Goal: Task Accomplishment & Management: Use online tool/utility

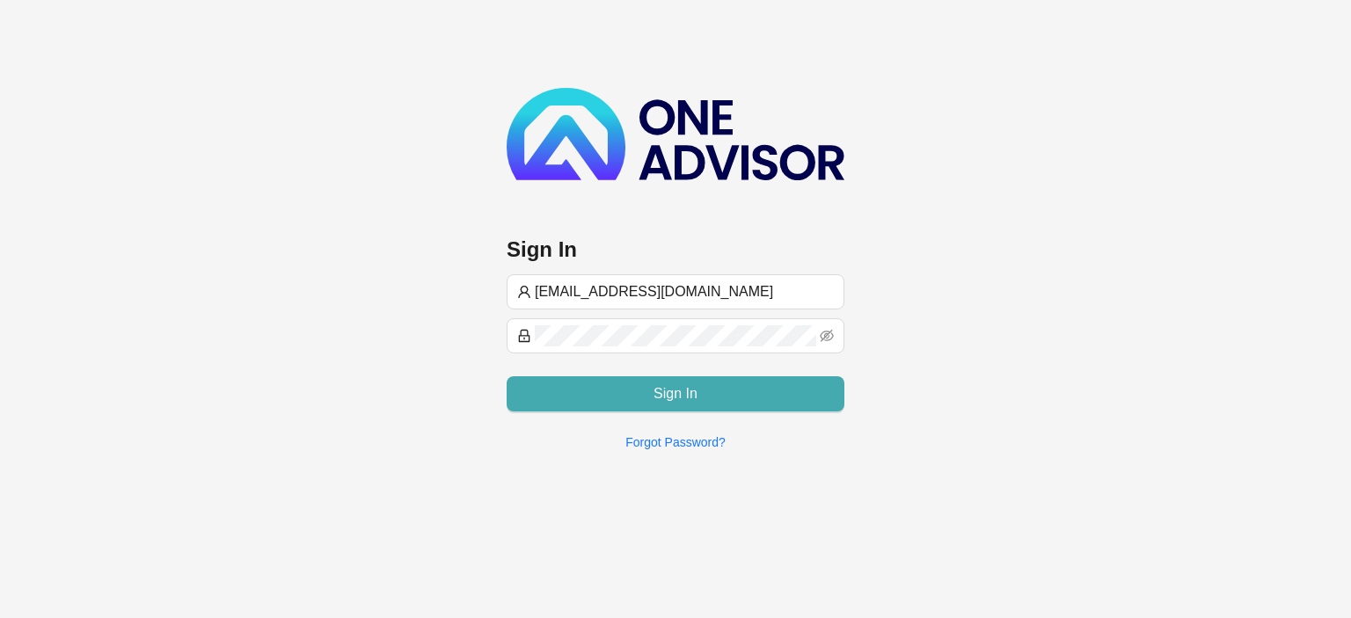
type input "[EMAIL_ADDRESS][DOMAIN_NAME]"
click at [645, 405] on button "Sign In" at bounding box center [675, 393] width 338 height 35
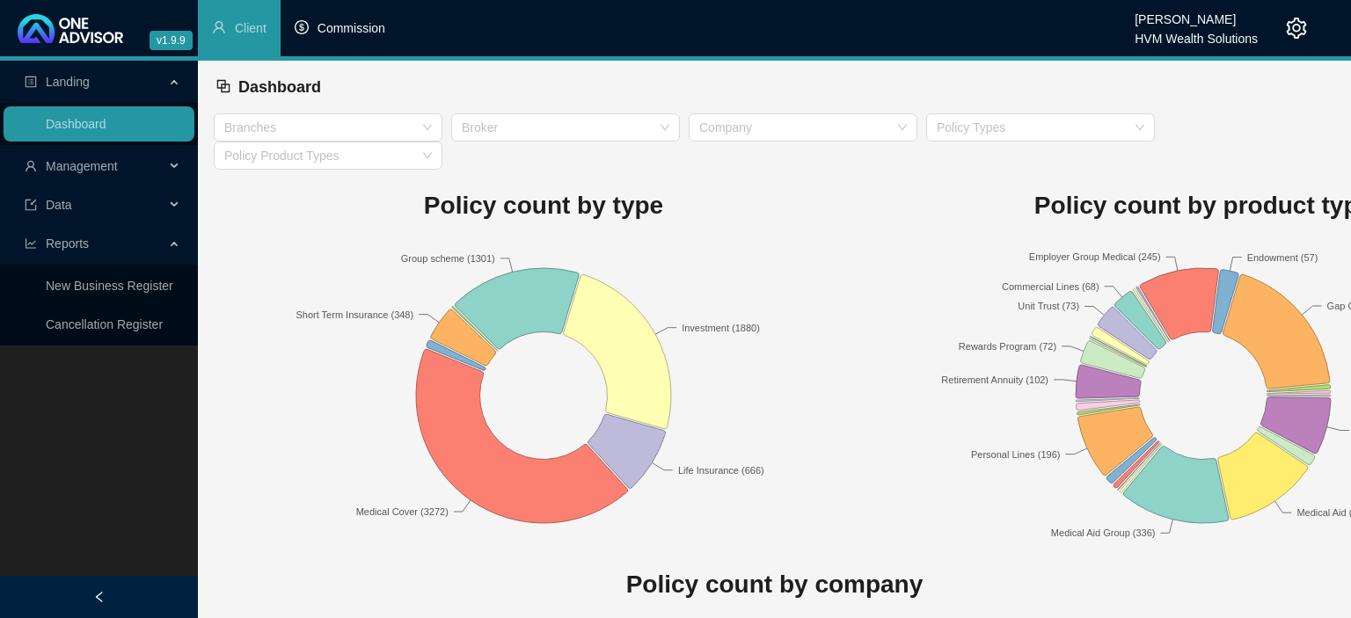
click at [369, 25] on span "Commission" at bounding box center [351, 28] width 68 height 14
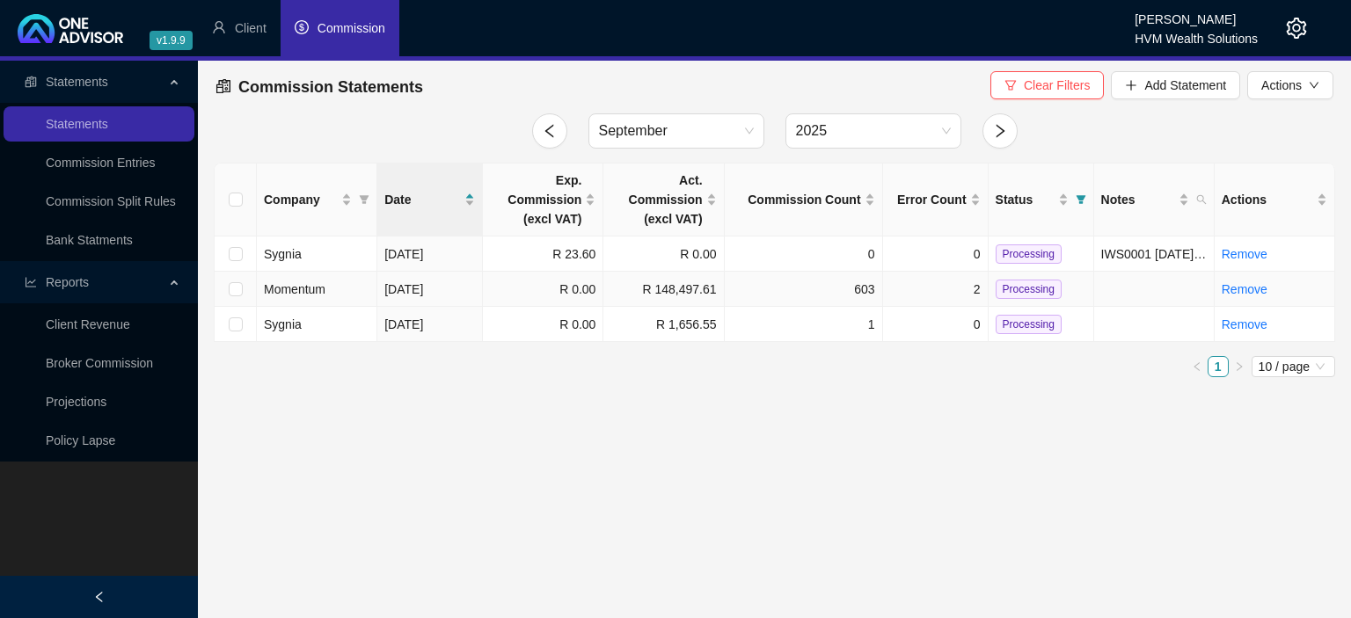
click at [896, 297] on td "2" at bounding box center [936, 289] width 106 height 35
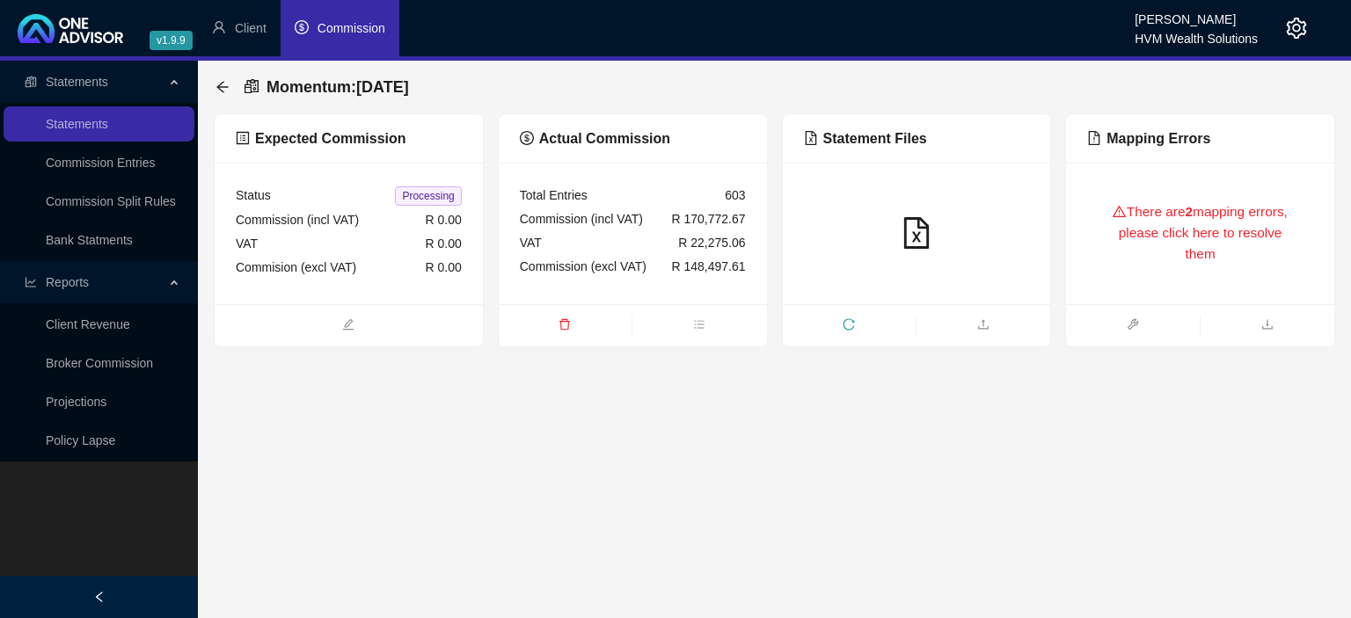
click at [1161, 273] on div "There are 2 mapping errors, please click here to resolve them" at bounding box center [1200, 233] width 226 height 99
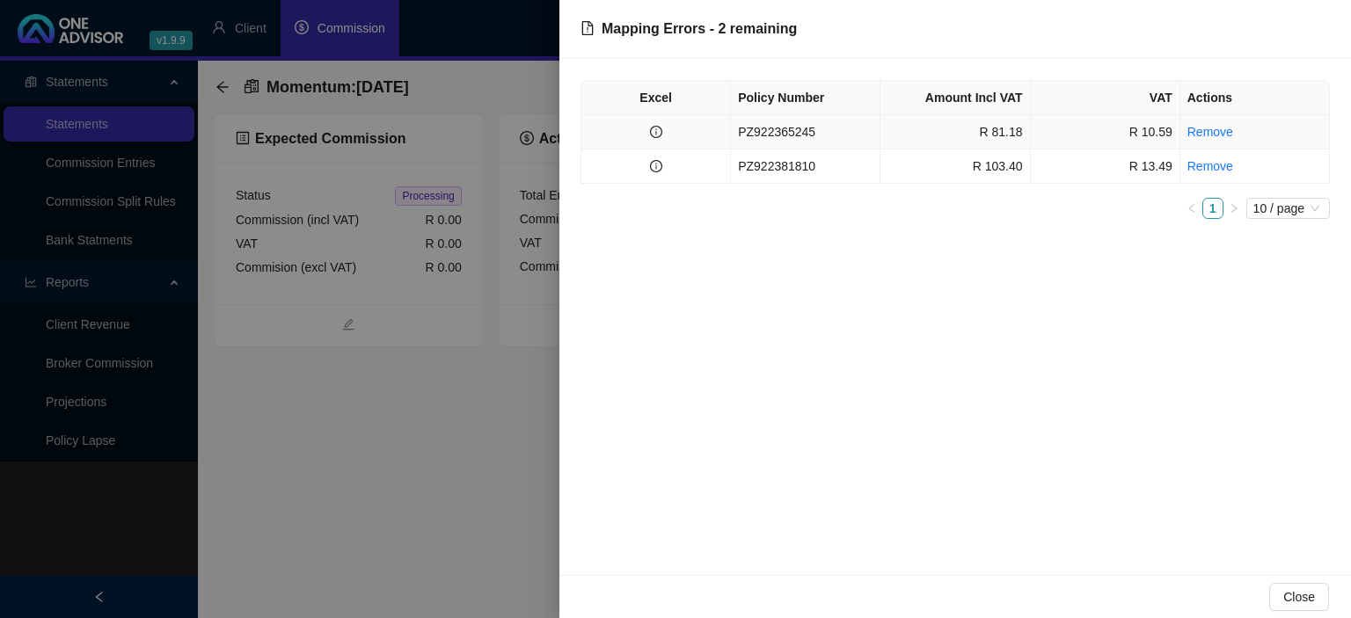
click at [790, 135] on td "PZ922365245" at bounding box center [805, 132] width 149 height 34
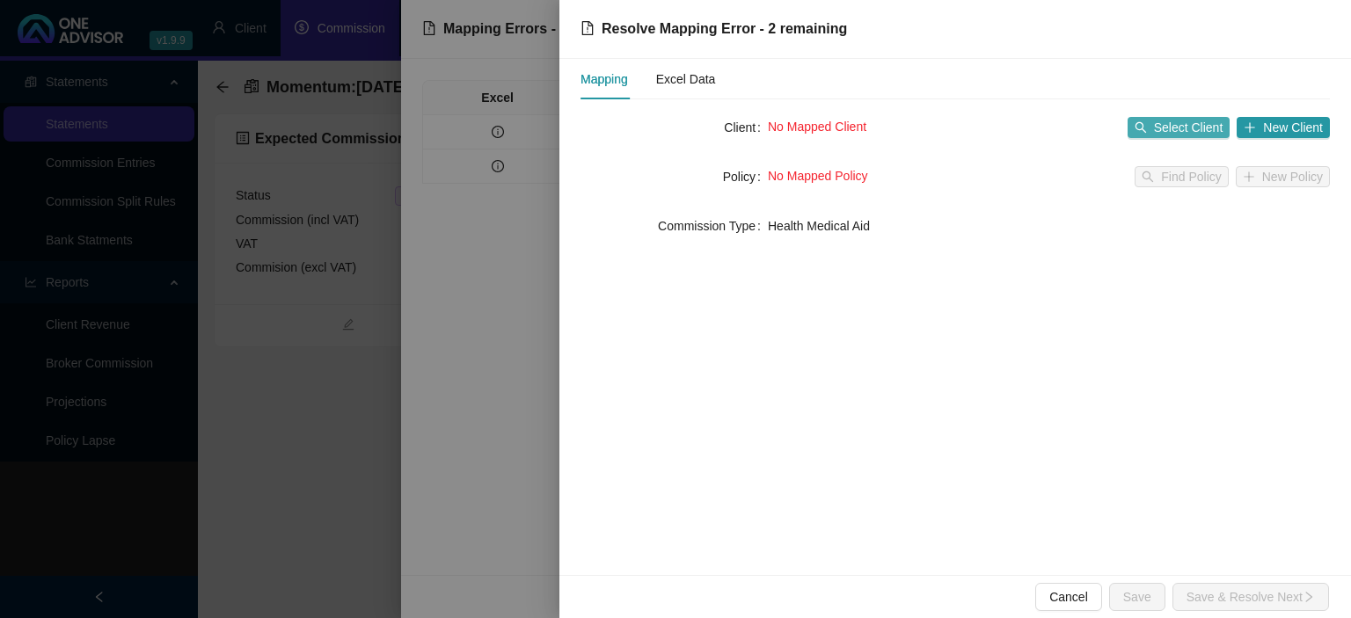
click at [1180, 126] on span "Select Client" at bounding box center [1188, 127] width 69 height 19
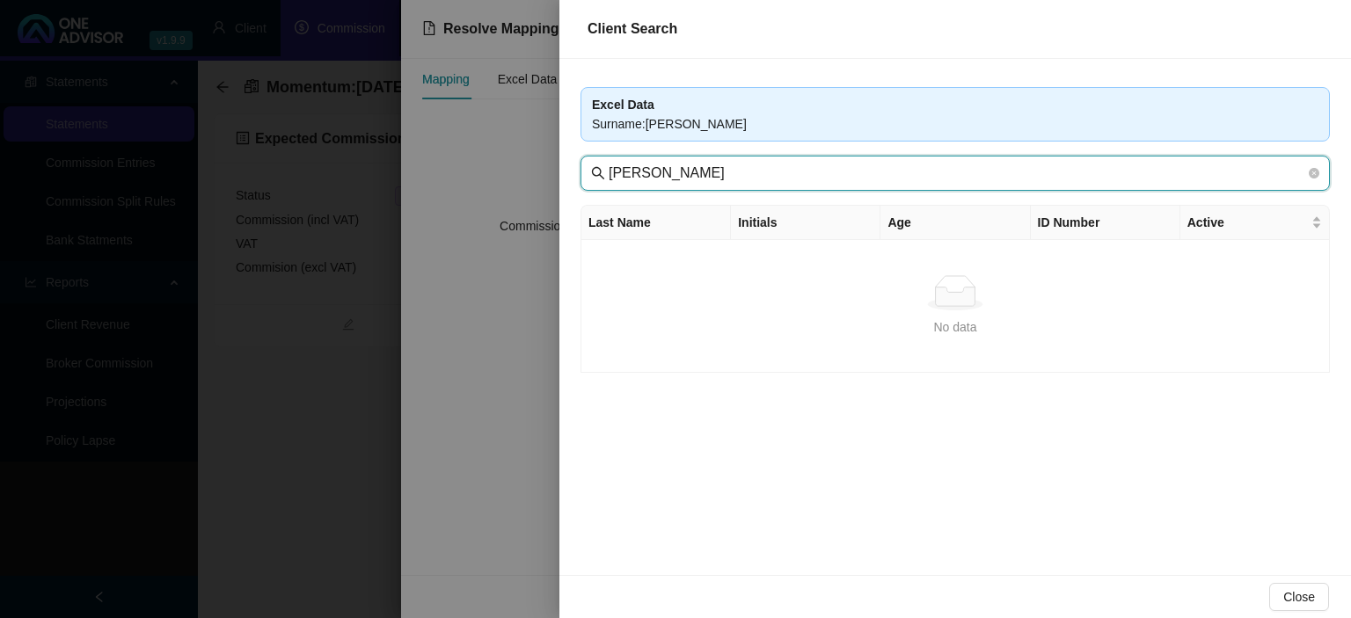
drag, startPoint x: 661, startPoint y: 177, endPoint x: 751, endPoint y: 157, distance: 91.9
click at [768, 184] on input "[PERSON_NAME]" at bounding box center [956, 173] width 696 height 21
type input "[PERSON_NAME]"
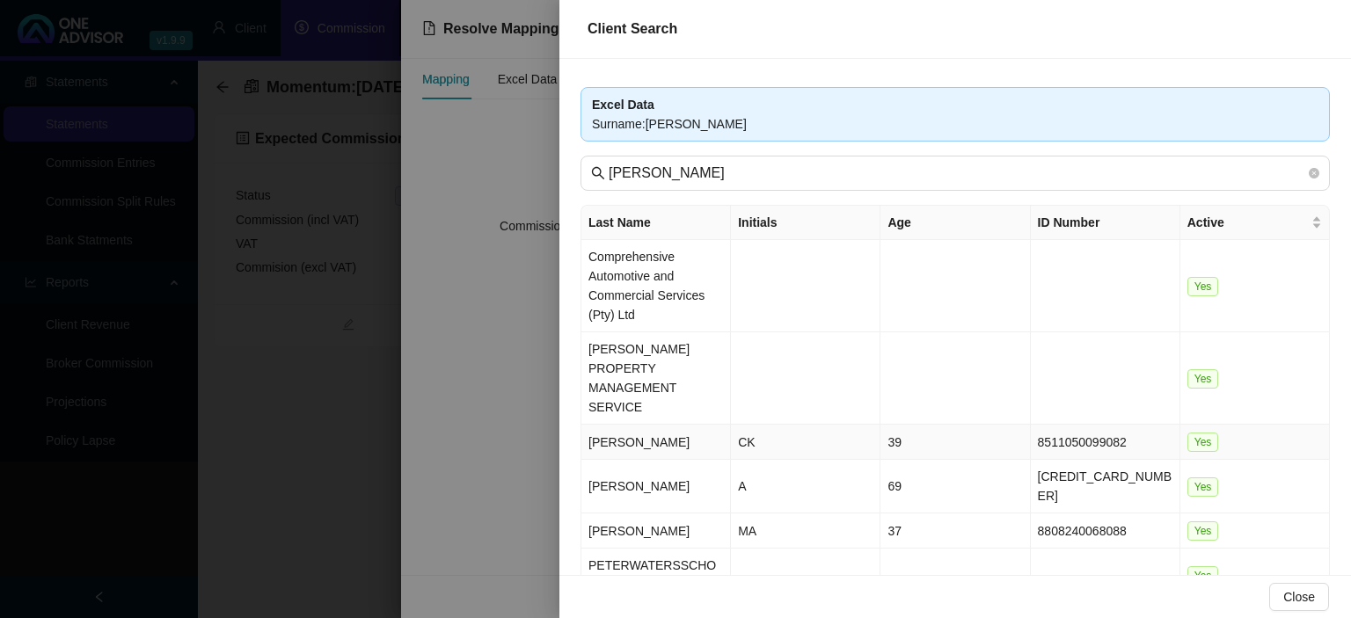
click at [667, 425] on td "[PERSON_NAME]" at bounding box center [655, 442] width 149 height 35
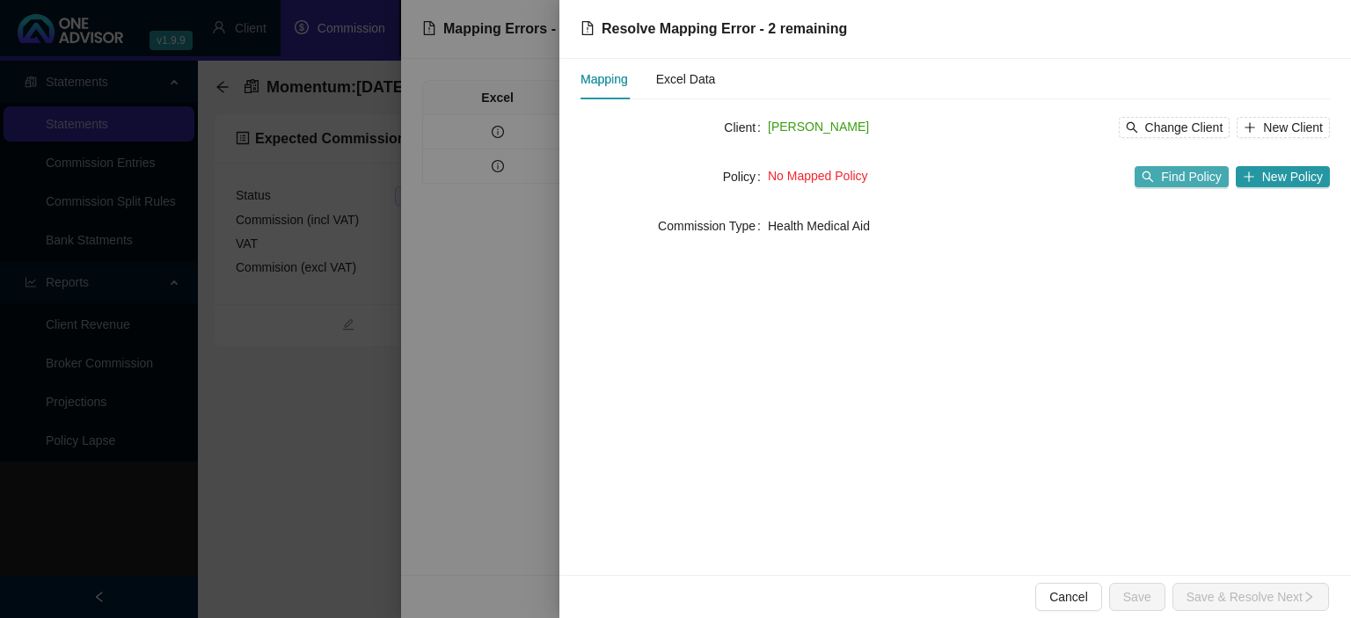
click at [1191, 185] on span "Find Policy" at bounding box center [1191, 176] width 60 height 19
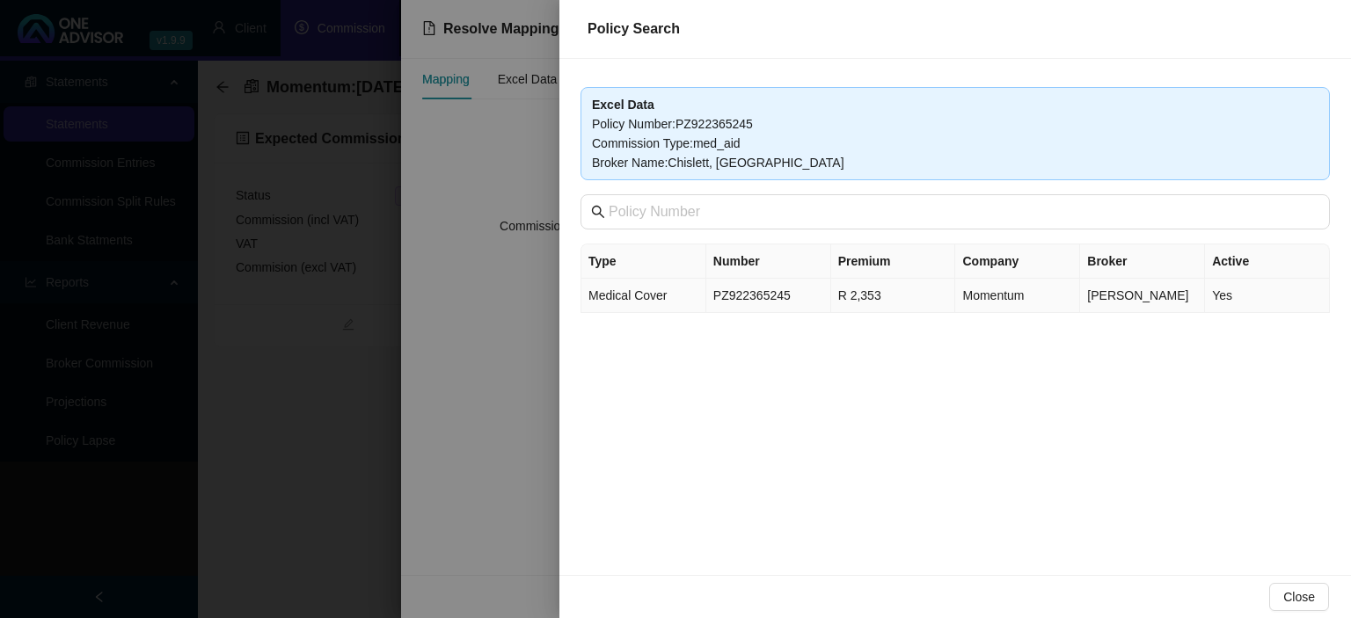
click at [737, 295] on td "PZ922365245" at bounding box center [768, 296] width 125 height 34
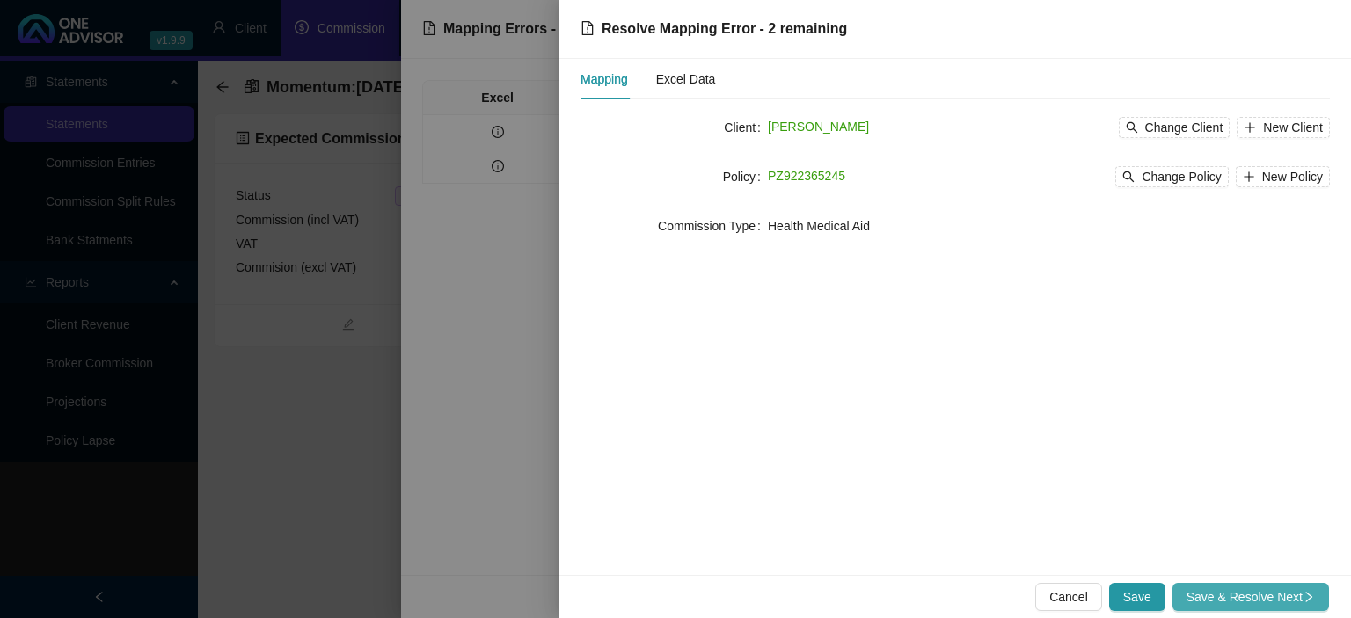
click at [1215, 593] on span "Save & Resolve Next" at bounding box center [1250, 596] width 128 height 19
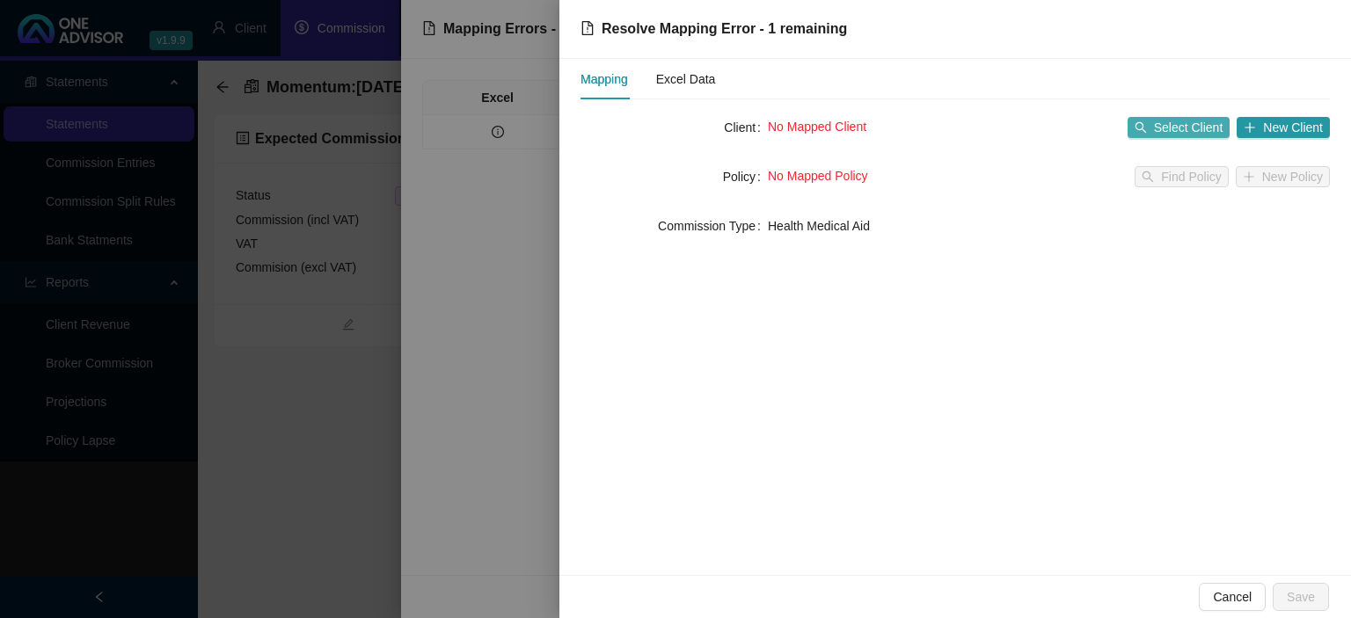
click at [1167, 131] on span "Select Client" at bounding box center [1188, 127] width 69 height 19
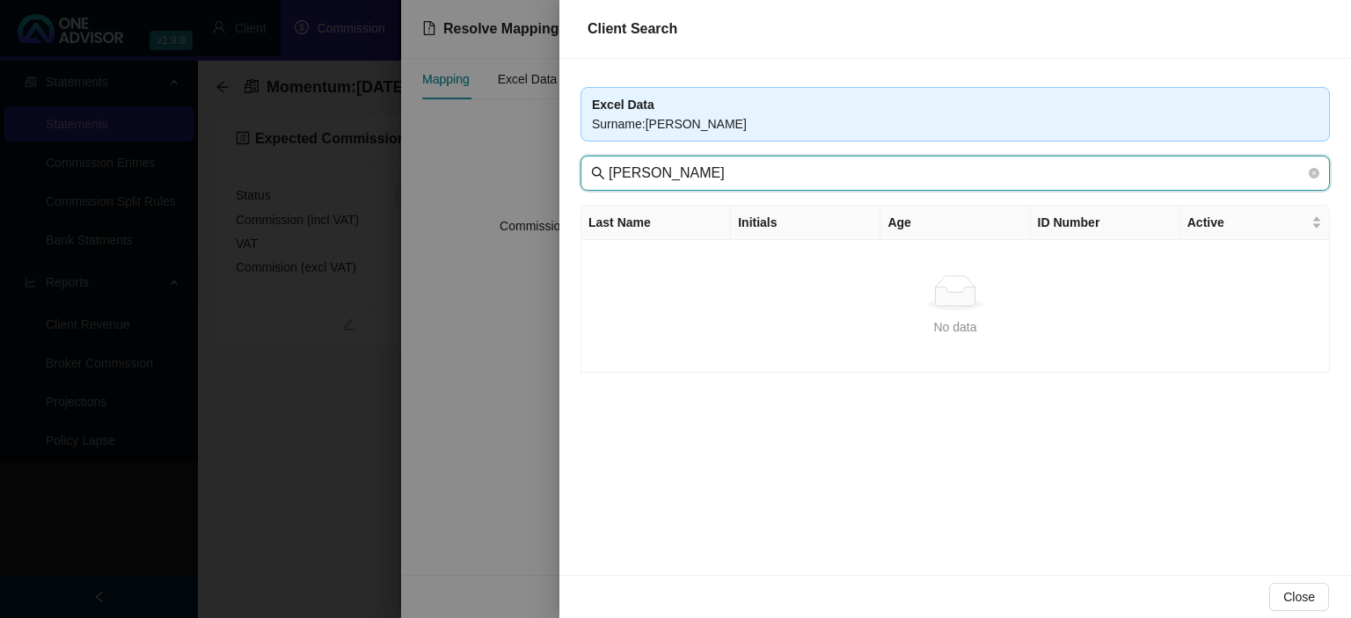
drag, startPoint x: 687, startPoint y: 175, endPoint x: 874, endPoint y: 186, distance: 187.6
click at [874, 184] on input "[PERSON_NAME]" at bounding box center [956, 173] width 696 height 21
type input "[PERSON_NAME]"
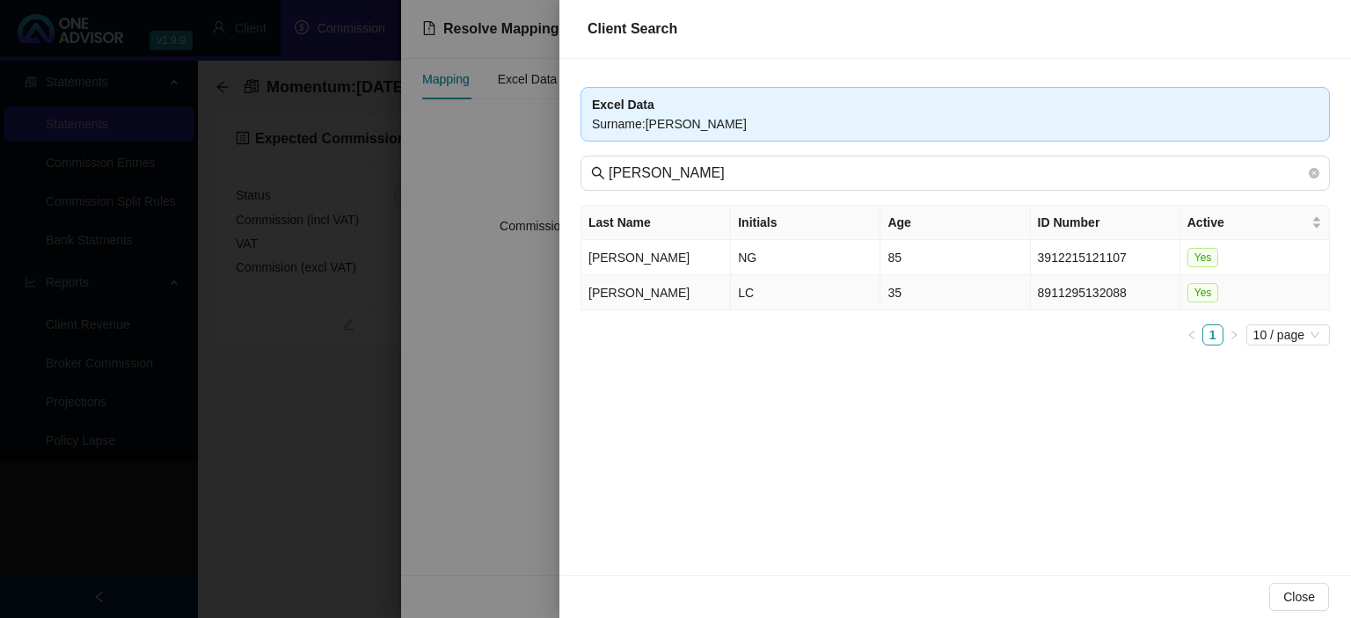
click at [794, 297] on td "LC" at bounding box center [805, 292] width 149 height 35
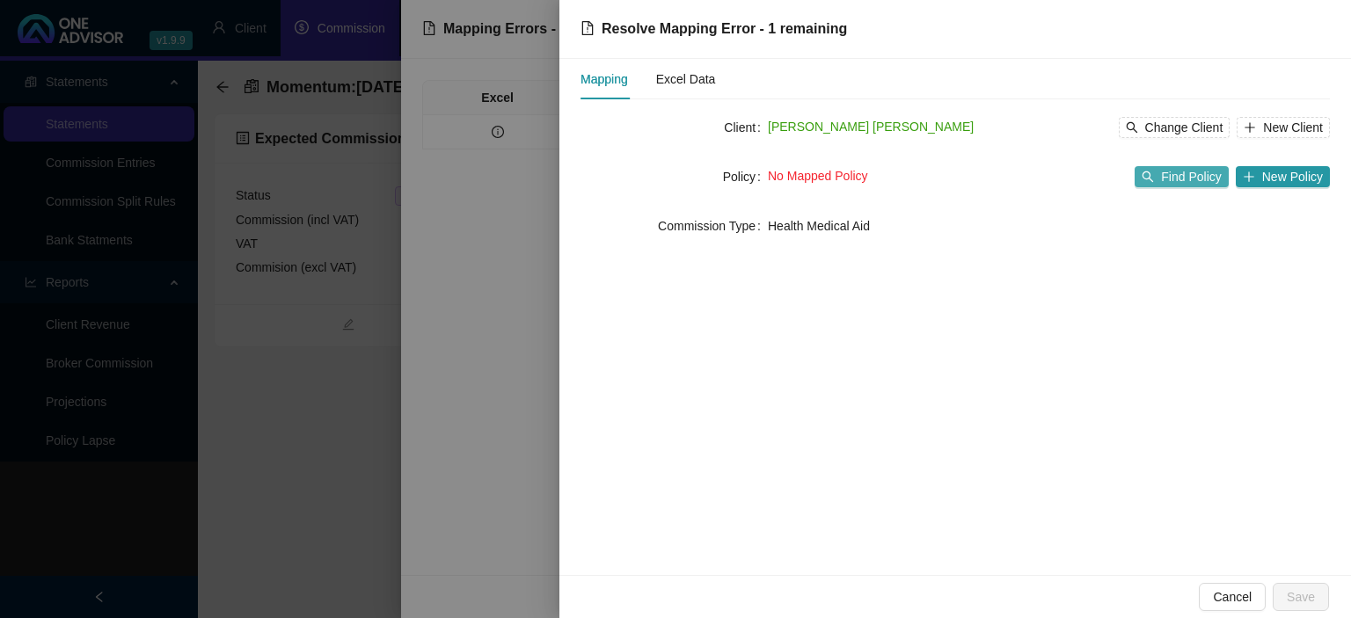
click at [1201, 179] on span "Find Policy" at bounding box center [1191, 176] width 60 height 19
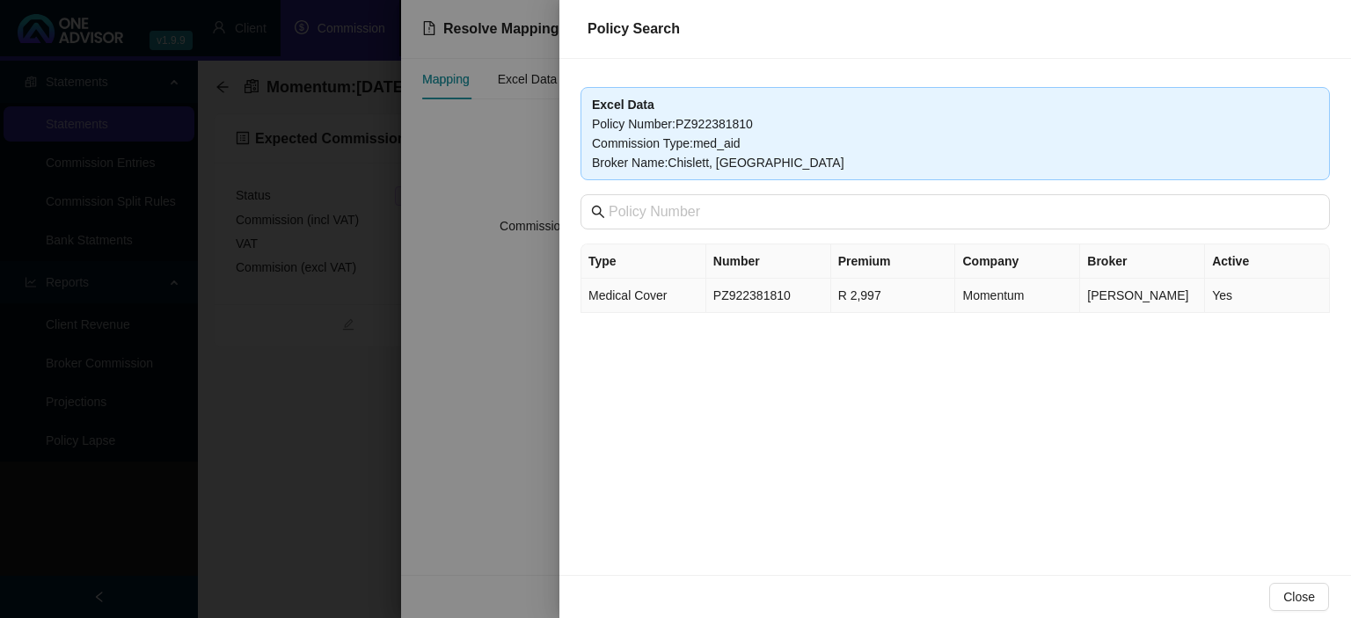
click at [734, 302] on td "PZ922381810" at bounding box center [768, 296] width 125 height 34
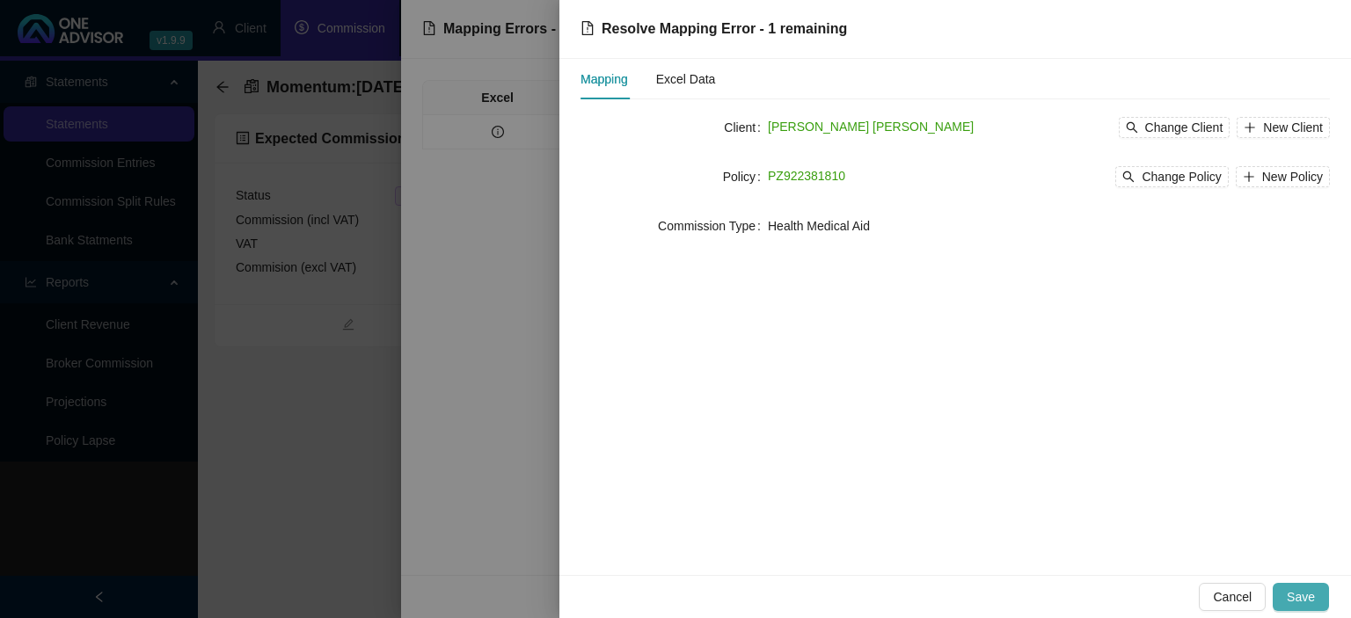
click at [1297, 595] on span "Save" at bounding box center [1300, 596] width 28 height 19
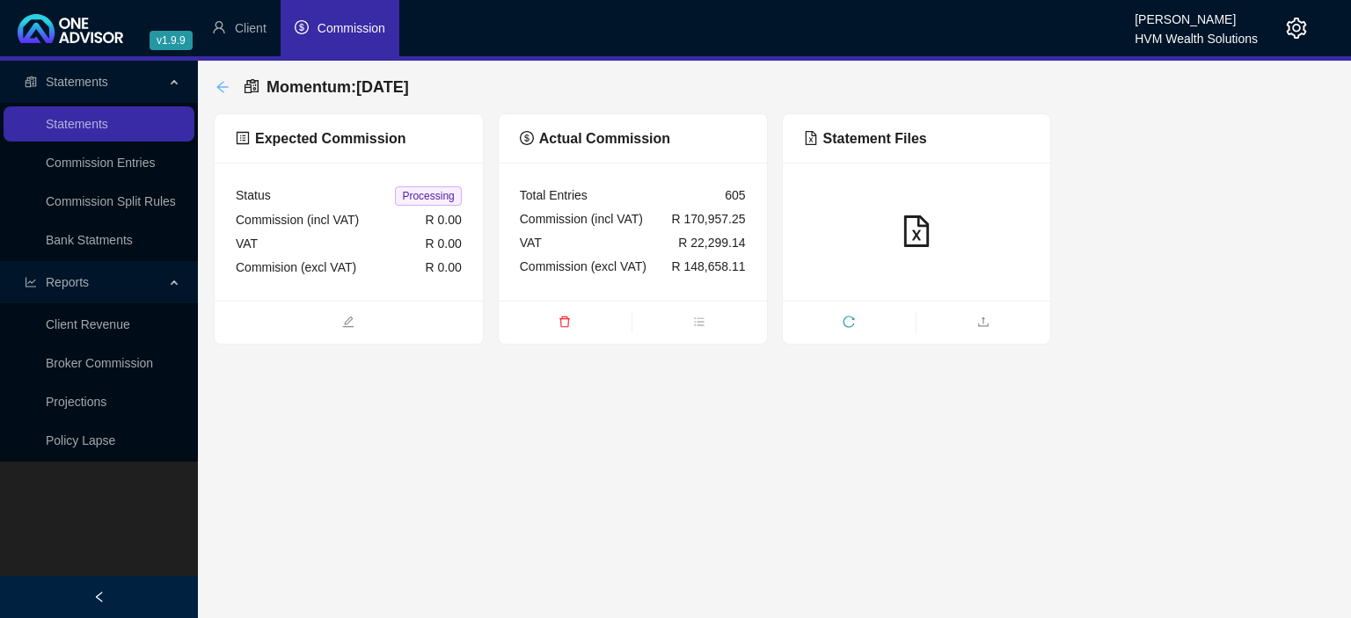
click at [217, 88] on icon "arrow-left" at bounding box center [221, 86] width 11 height 11
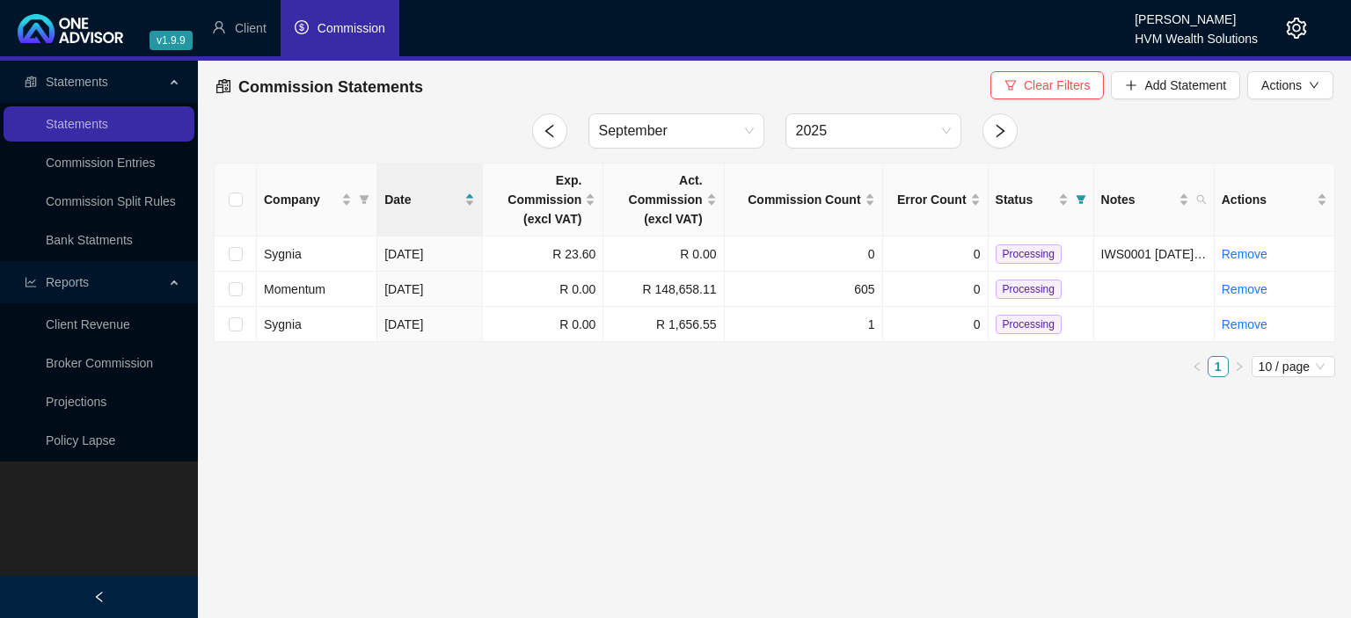
click at [1291, 30] on icon "setting" at bounding box center [1296, 28] width 21 height 21
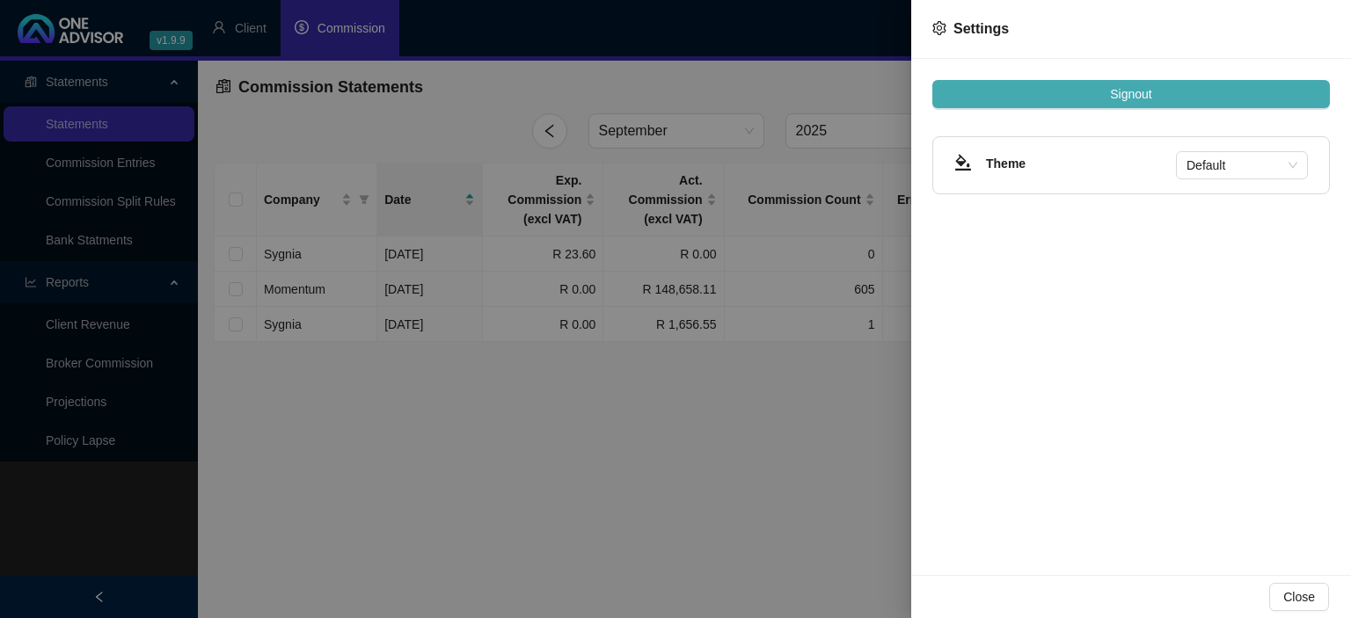
click at [1127, 95] on span "Signout" at bounding box center [1130, 93] width 41 height 19
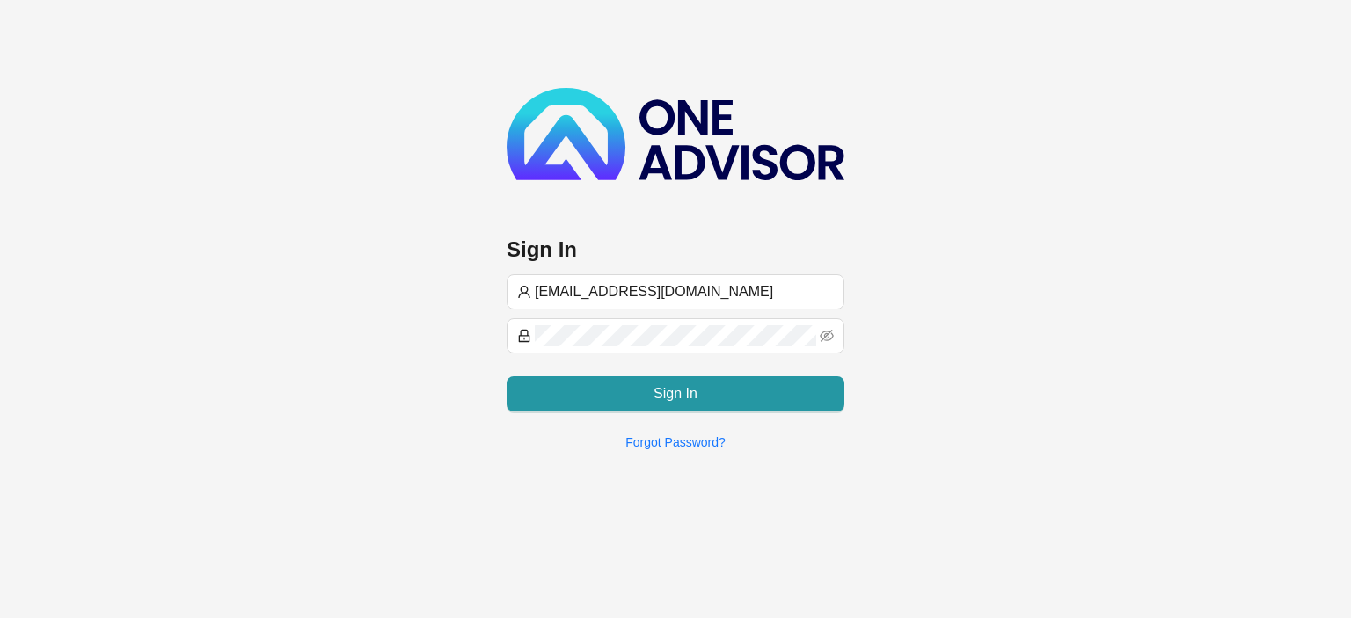
type input "[EMAIL_ADDRESS][DOMAIN_NAME]"
